Goal: Task Accomplishment & Management: Use online tool/utility

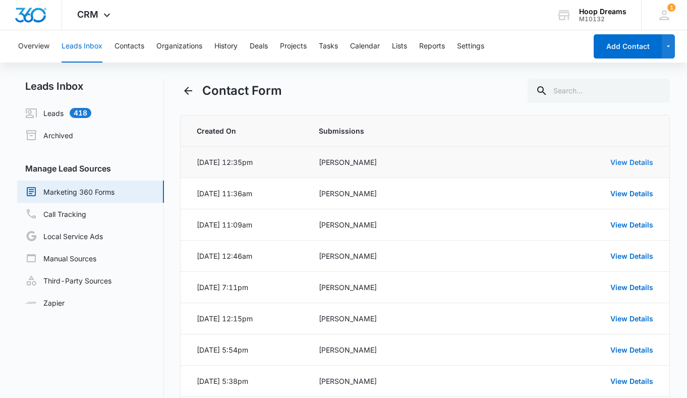
click at [633, 160] on link "View Details" at bounding box center [632, 162] width 43 height 9
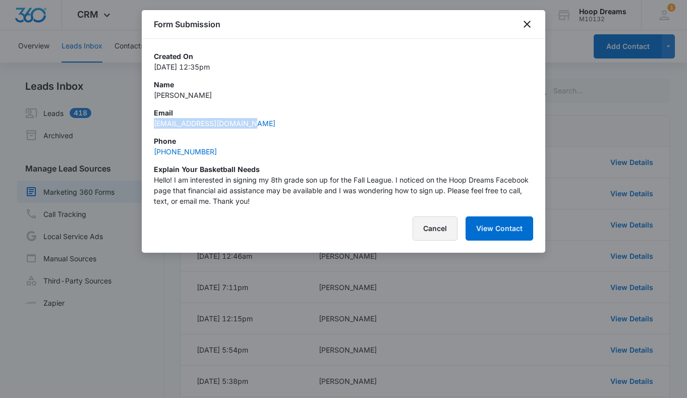
click at [438, 223] on button "Cancel" at bounding box center [435, 228] width 45 height 24
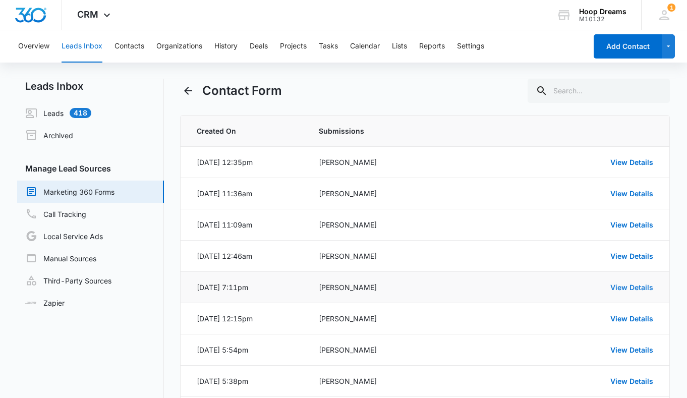
click at [638, 284] on link "View Details" at bounding box center [632, 287] width 43 height 9
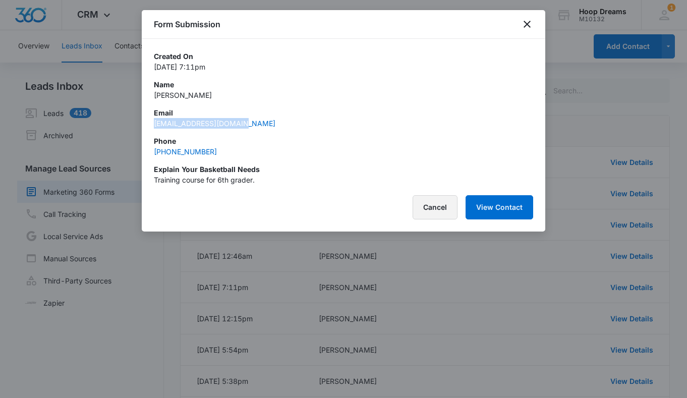
click at [434, 206] on button "Cancel" at bounding box center [435, 207] width 45 height 24
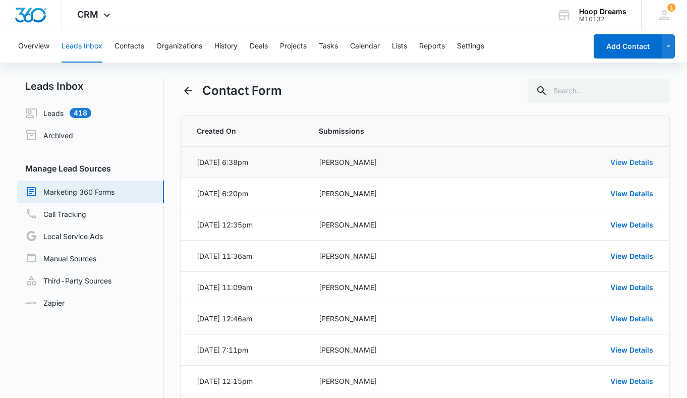
click at [646, 165] on link "View Details" at bounding box center [632, 162] width 43 height 9
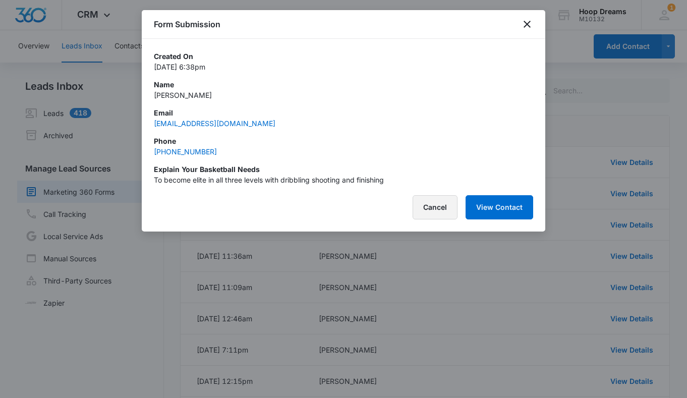
click at [448, 213] on button "Cancel" at bounding box center [435, 207] width 45 height 24
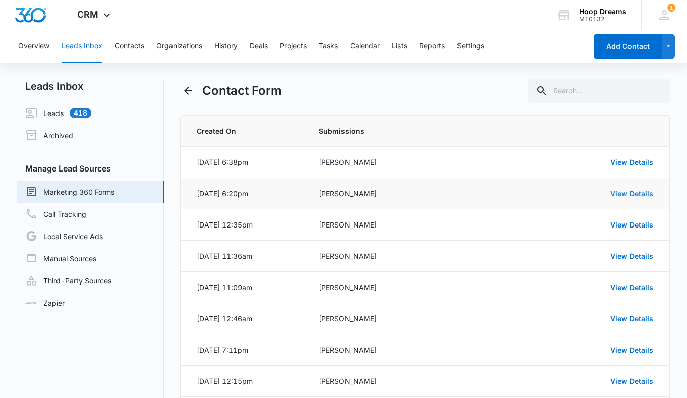
click at [620, 191] on link "View Details" at bounding box center [632, 193] width 43 height 9
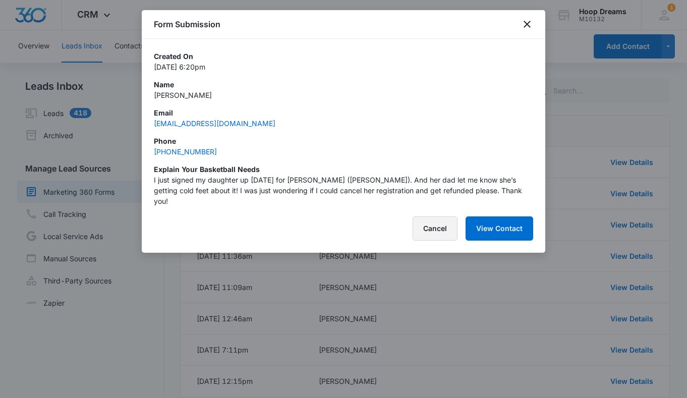
click at [429, 222] on button "Cancel" at bounding box center [435, 228] width 45 height 24
